Goal: Information Seeking & Learning: Learn about a topic

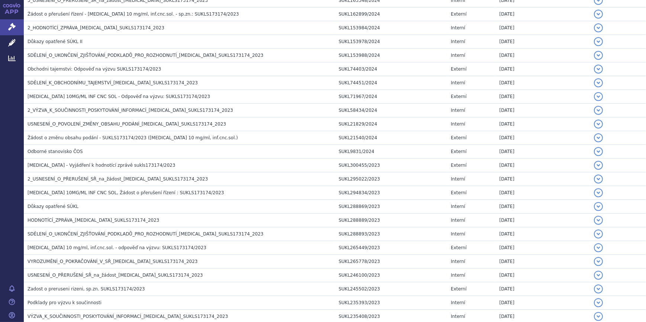
scroll to position [610, 0]
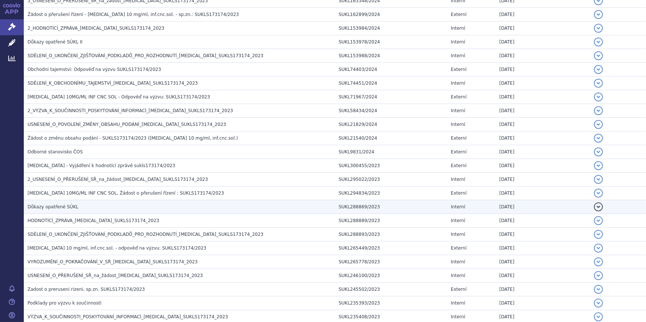
click at [137, 211] on td "Důkazy opatřené SÚKL" at bounding box center [179, 207] width 311 height 14
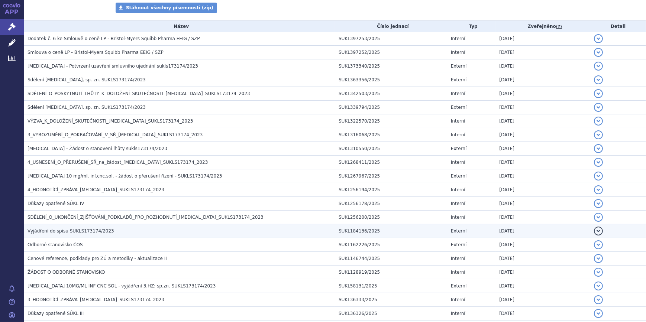
scroll to position [145, 0]
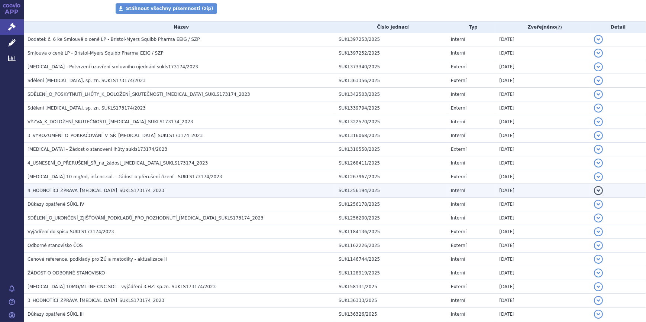
click at [594, 189] on button "detail" at bounding box center [598, 190] width 9 height 9
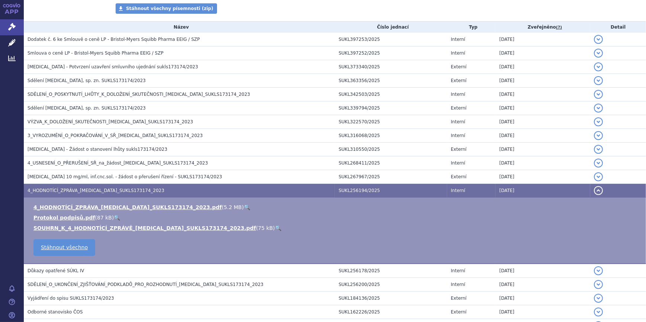
click at [244, 206] on link "🔍" at bounding box center [247, 207] width 6 height 6
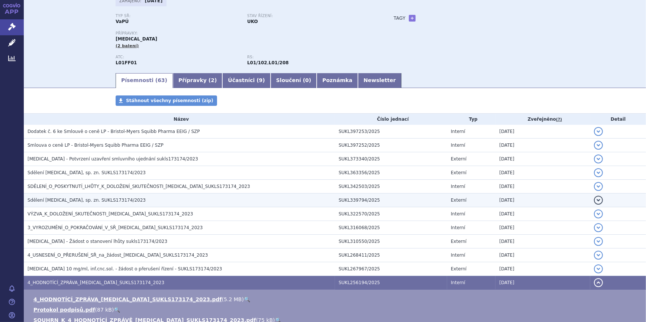
scroll to position [54, 0]
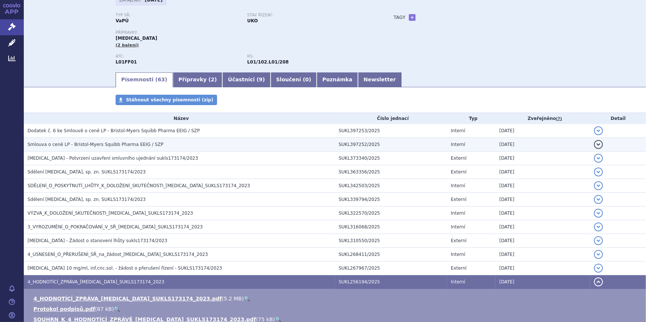
click at [598, 143] on td "detail" at bounding box center [618, 145] width 56 height 14
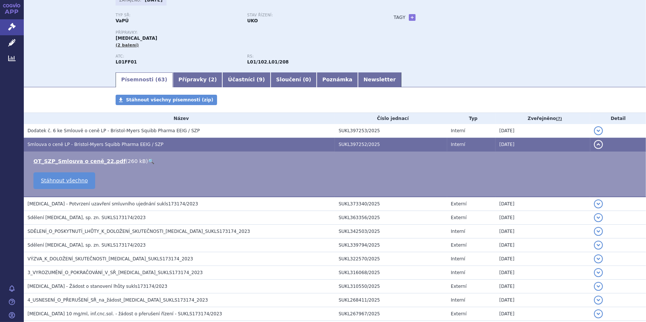
click at [148, 160] on link "🔍" at bounding box center [151, 161] width 6 height 6
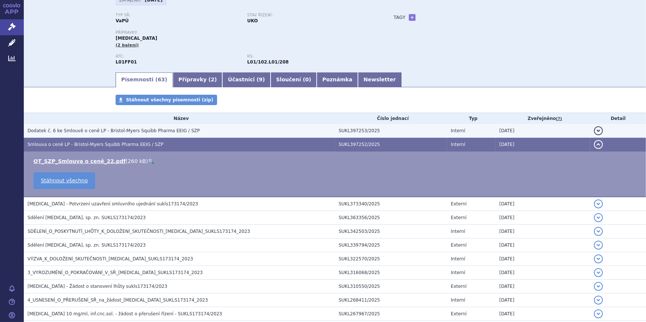
click at [594, 132] on button "detail" at bounding box center [598, 130] width 9 height 9
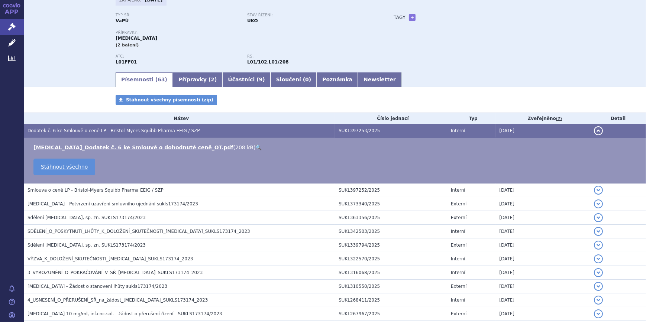
click at [255, 146] on link "🔍" at bounding box center [258, 148] width 6 height 6
drag, startPoint x: 591, startPoint y: 205, endPoint x: 581, endPoint y: 205, distance: 10.4
click at [594, 205] on button "detail" at bounding box center [598, 204] width 9 height 9
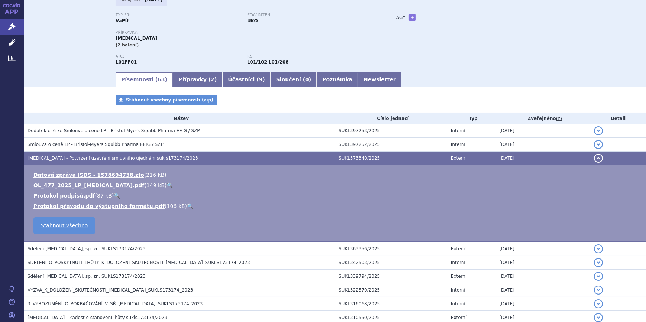
click at [166, 185] on link "🔍" at bounding box center [169, 185] width 6 height 6
click at [594, 249] on button "detail" at bounding box center [598, 249] width 9 height 9
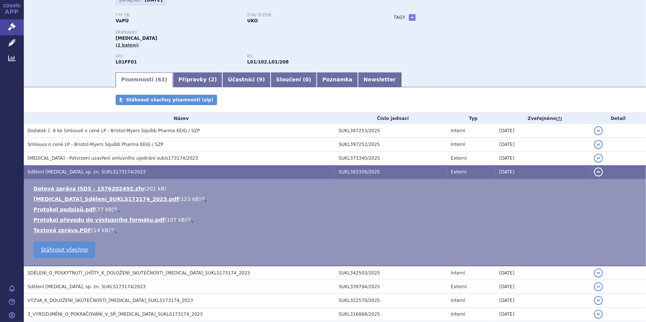
click at [201, 198] on link "🔍" at bounding box center [204, 199] width 6 height 6
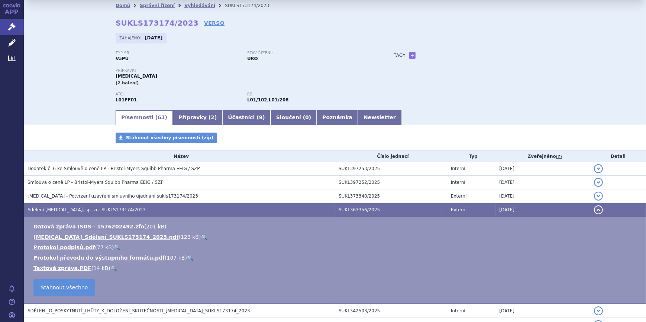
scroll to position [0, 0]
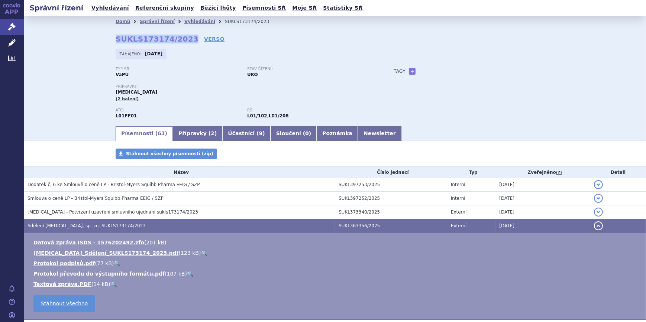
drag, startPoint x: 182, startPoint y: 42, endPoint x: 111, endPoint y: 41, distance: 71.0
click at [111, 41] on div "Domů Správní řízení Vyhledávání SUKLS173174/2023 SUKLS173174/2023 VERSO Zahájen…" at bounding box center [335, 76] width 468 height 98
copy strong "SUKLS173174/2023"
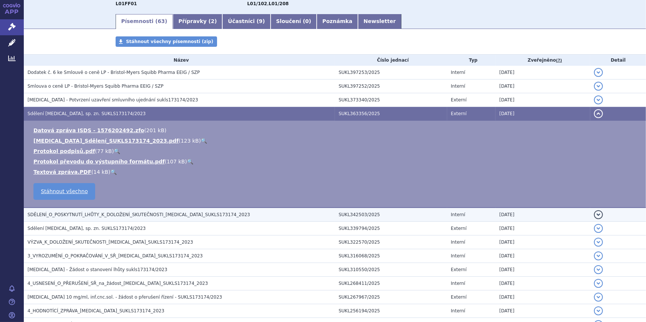
click at [149, 214] on span "SDĚLENÍ_O_POSKYTNUTÍ_LHŮTY_K_DOLOŽENÍ_SKUTEČNOSTI_[MEDICAL_DATA]_SUKLS173174_20…" at bounding box center [138, 214] width 223 height 5
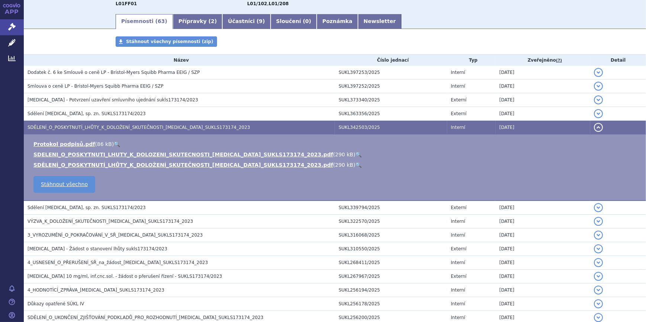
click at [355, 155] on link "🔍" at bounding box center [358, 155] width 6 height 6
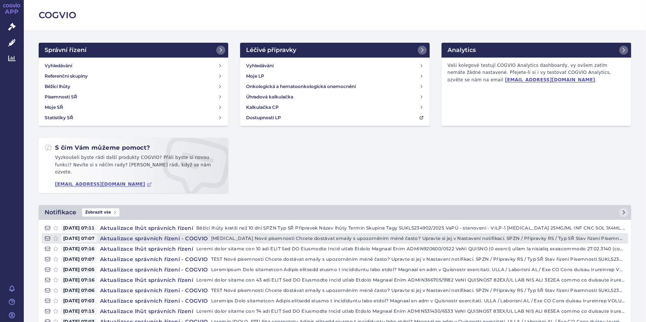
click at [181, 235] on h4 "Aktualizace správních řízení - COGVIO" at bounding box center [154, 238] width 114 height 7
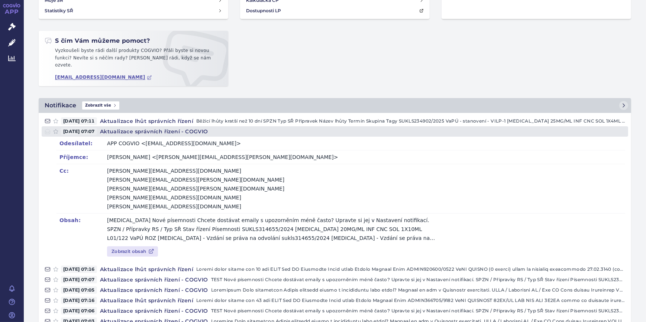
scroll to position [112, 0]
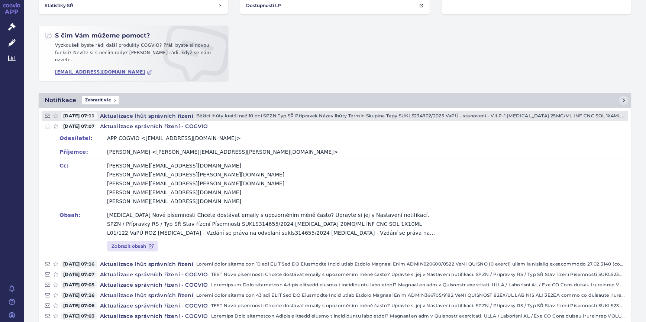
click at [136, 112] on h4 "Aktualizace lhůt správních řízení" at bounding box center [146, 115] width 99 height 7
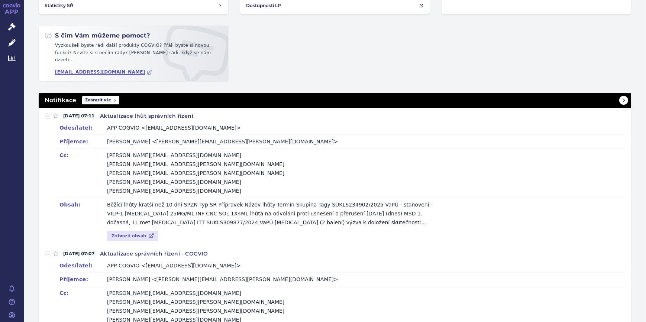
click at [99, 96] on span "Zobrazit vše" at bounding box center [100, 100] width 37 height 8
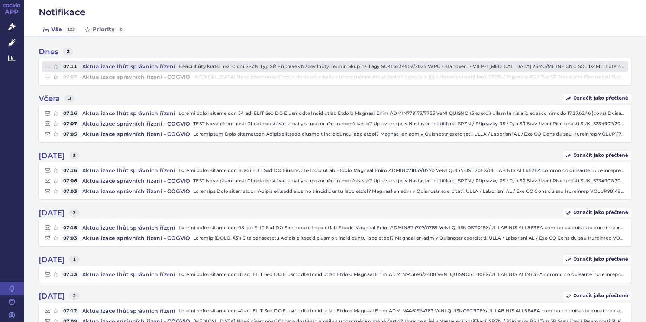
click at [49, 67] on icon at bounding box center [48, 67] width 6 height 6
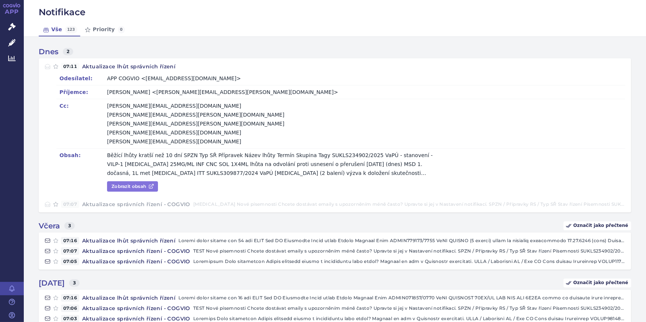
click at [145, 182] on link "Zobrazit obsah" at bounding box center [132, 186] width 51 height 10
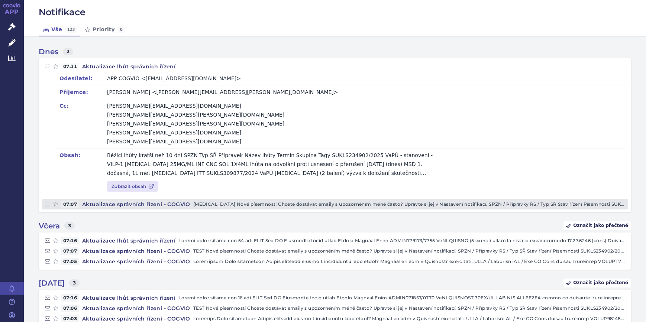
click at [45, 201] on icon at bounding box center [48, 204] width 6 height 6
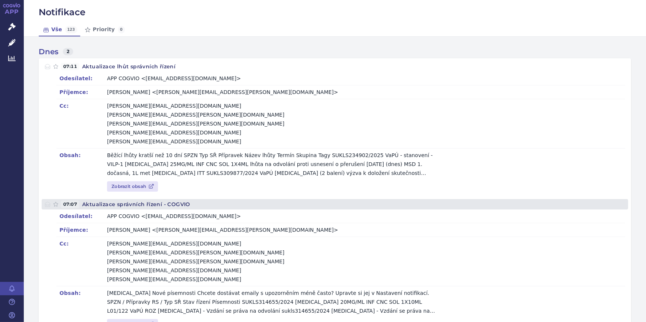
click at [100, 207] on h4 "Aktualizace správních řízení - COGVIO" at bounding box center [136, 204] width 114 height 7
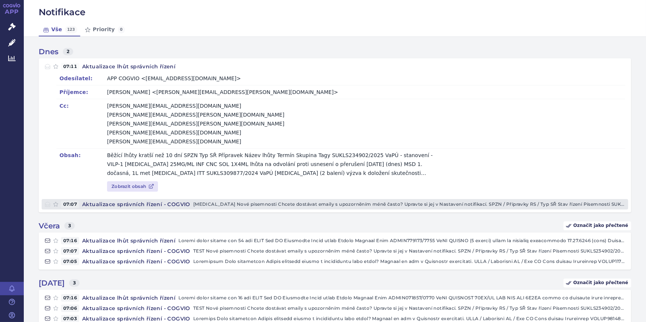
click at [100, 207] on h4 "Aktualizace správních řízení - COGVIO" at bounding box center [136, 204] width 114 height 7
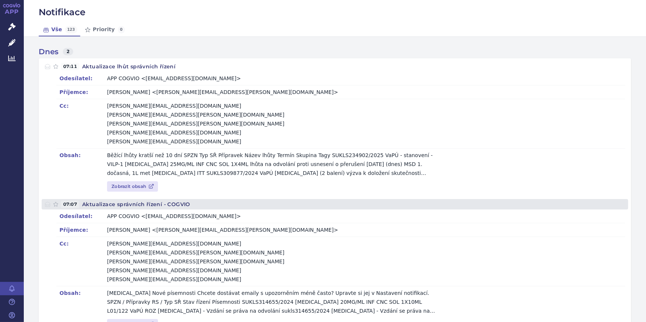
click at [44, 201] on link "07:07 Aktualizace správních řízení - COGVIO Bavencio Nové písemnosti Chcete dos…" at bounding box center [335, 204] width 586 height 10
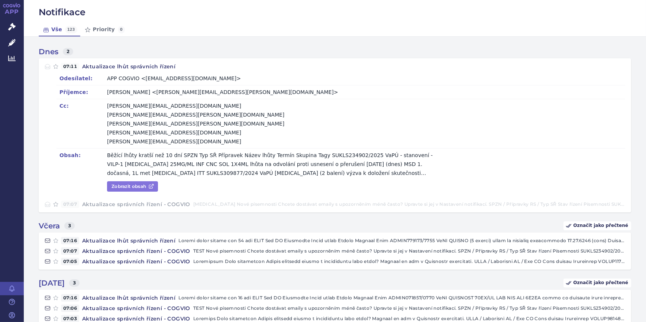
click at [117, 186] on link "Zobrazit obsah" at bounding box center [132, 186] width 51 height 10
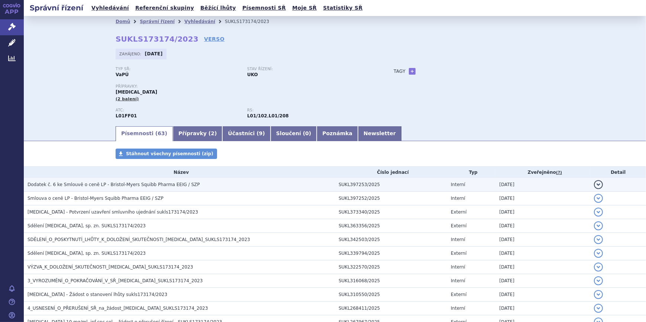
click at [590, 184] on td "detail" at bounding box center [618, 185] width 56 height 14
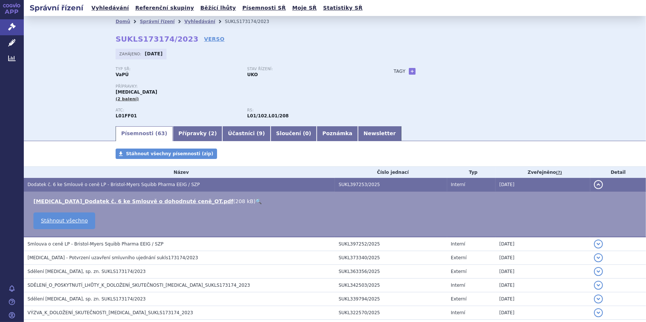
click at [590, 184] on td "detail" at bounding box center [618, 185] width 56 height 14
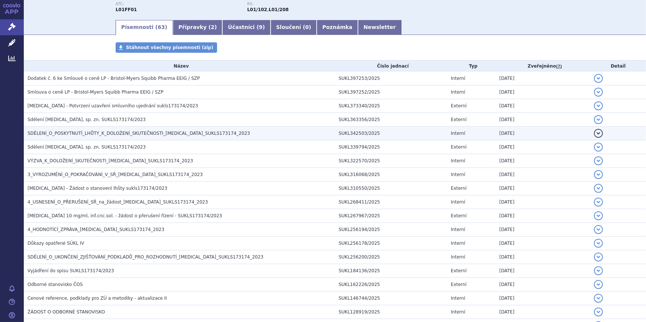
scroll to position [112, 0]
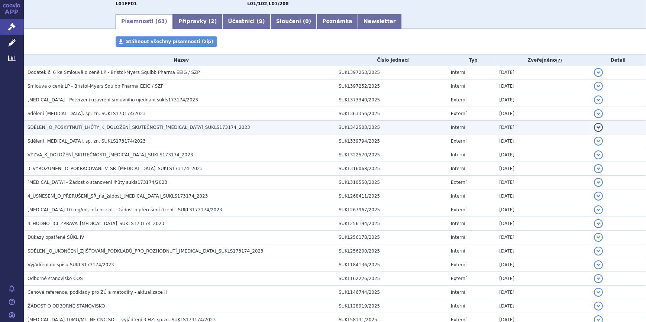
click at [594, 128] on button "detail" at bounding box center [598, 127] width 9 height 9
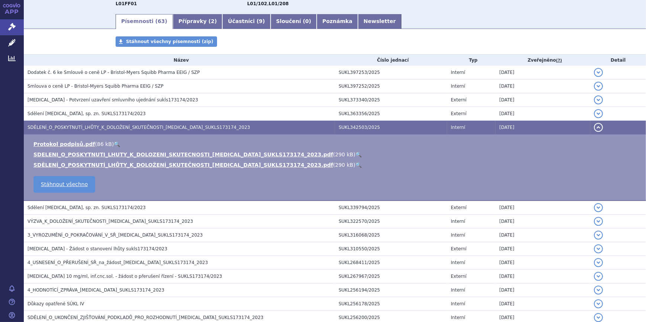
click at [355, 153] on link "🔍" at bounding box center [358, 155] width 6 height 6
